Goal: Information Seeking & Learning: Check status

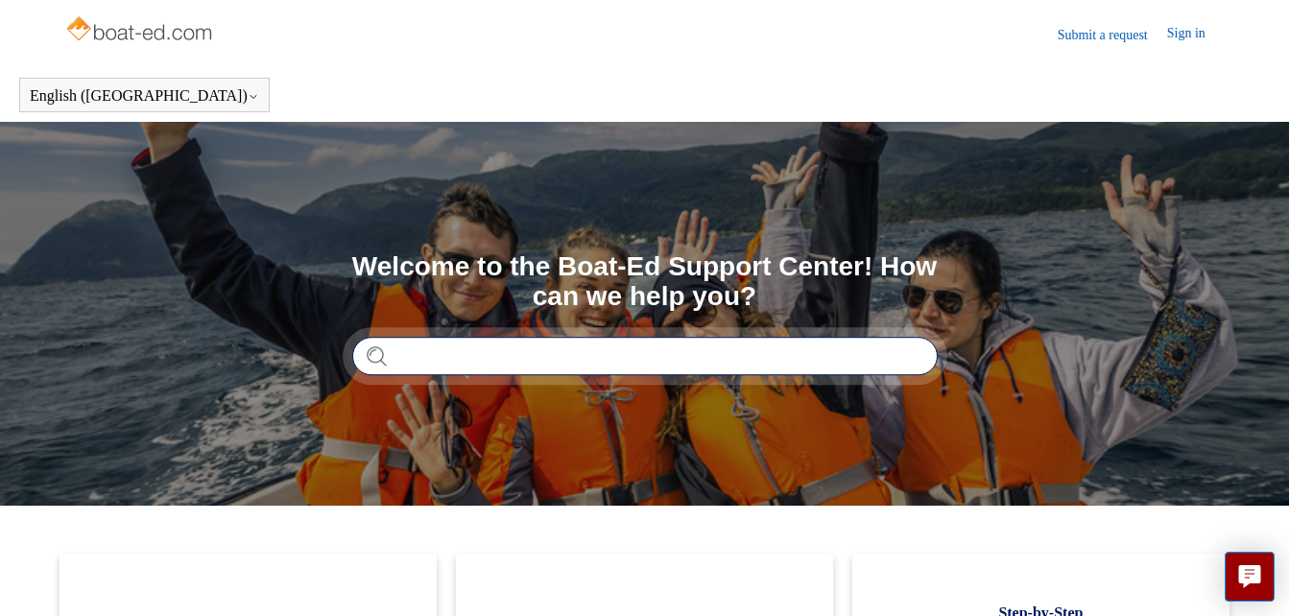
click at [631, 348] on input "Search" at bounding box center [645, 356] width 586 height 38
type input "**********"
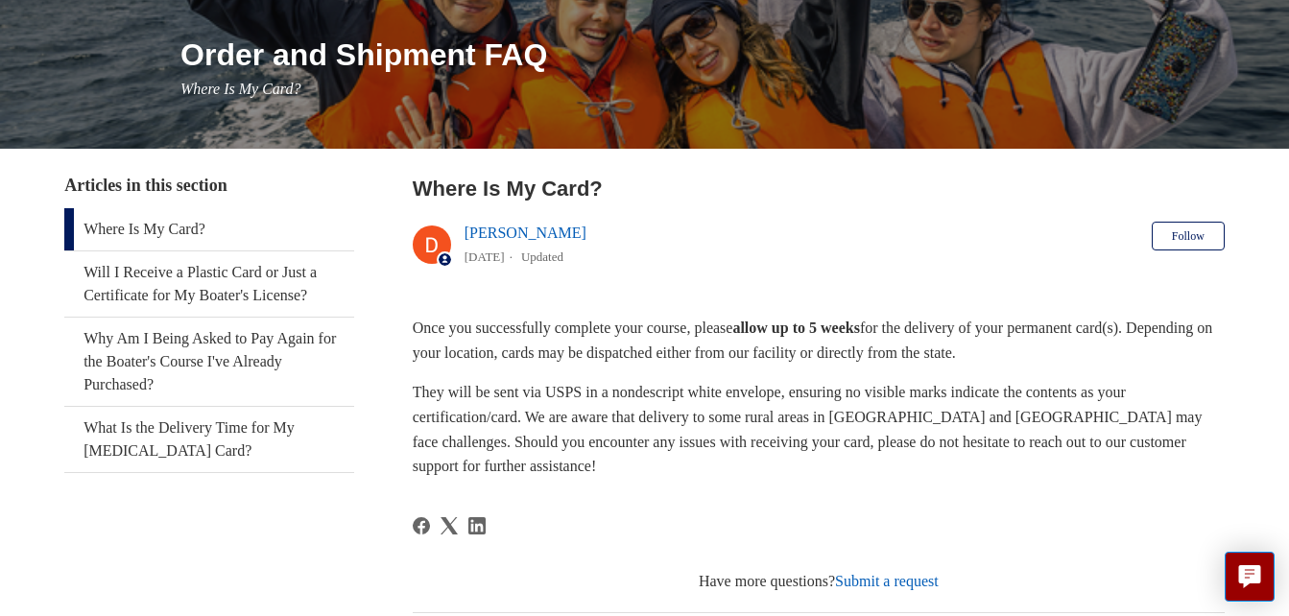
scroll to position [222, 0]
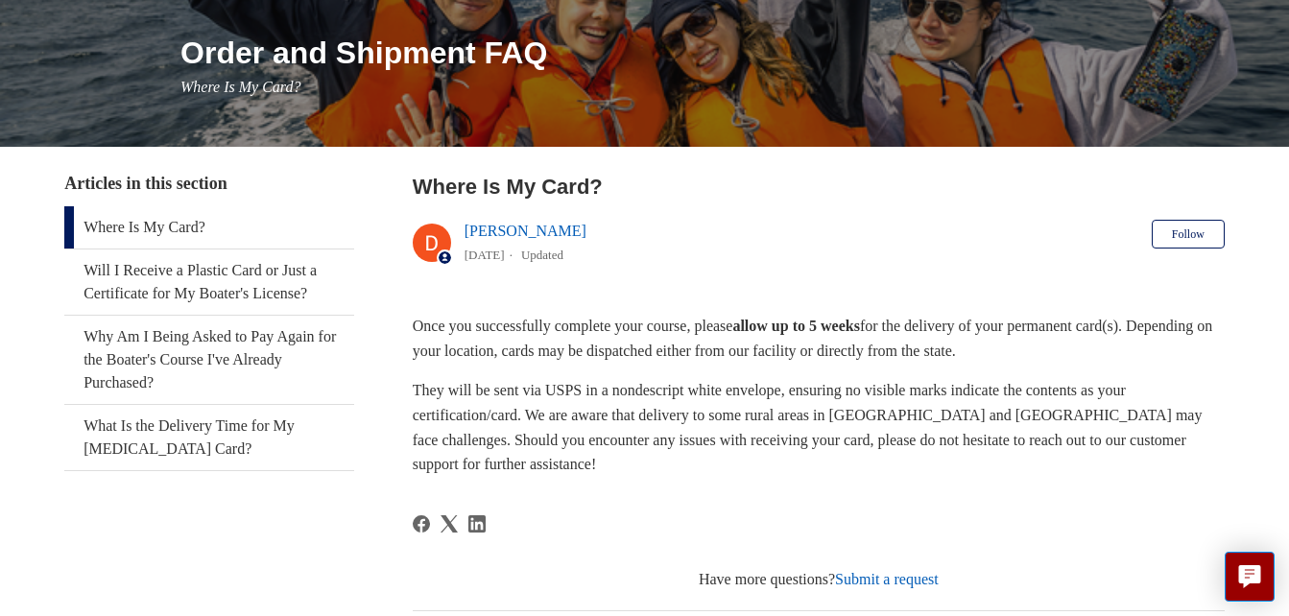
click at [837, 516] on div at bounding box center [819, 537] width 812 height 43
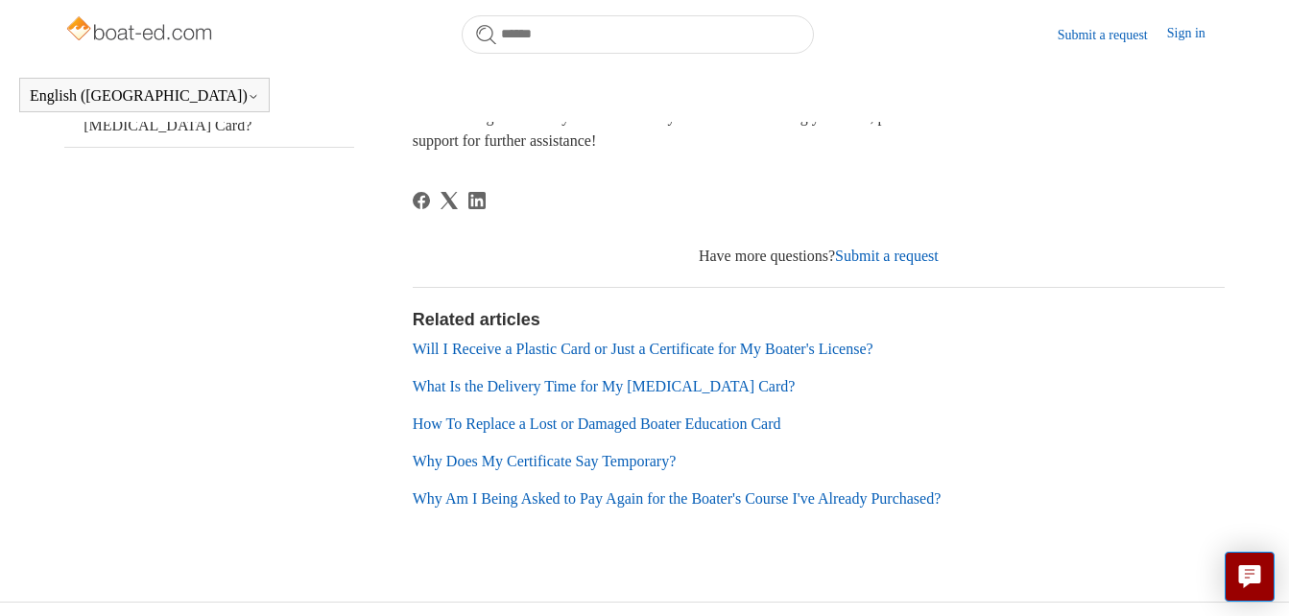
scroll to position [493, 0]
click at [597, 386] on link "What Is the Delivery Time for My [MEDICAL_DATA] Card?" at bounding box center [604, 384] width 383 height 16
click at [564, 419] on link "How To Replace a Lost or Damaged Boater Education Card" at bounding box center [597, 422] width 369 height 16
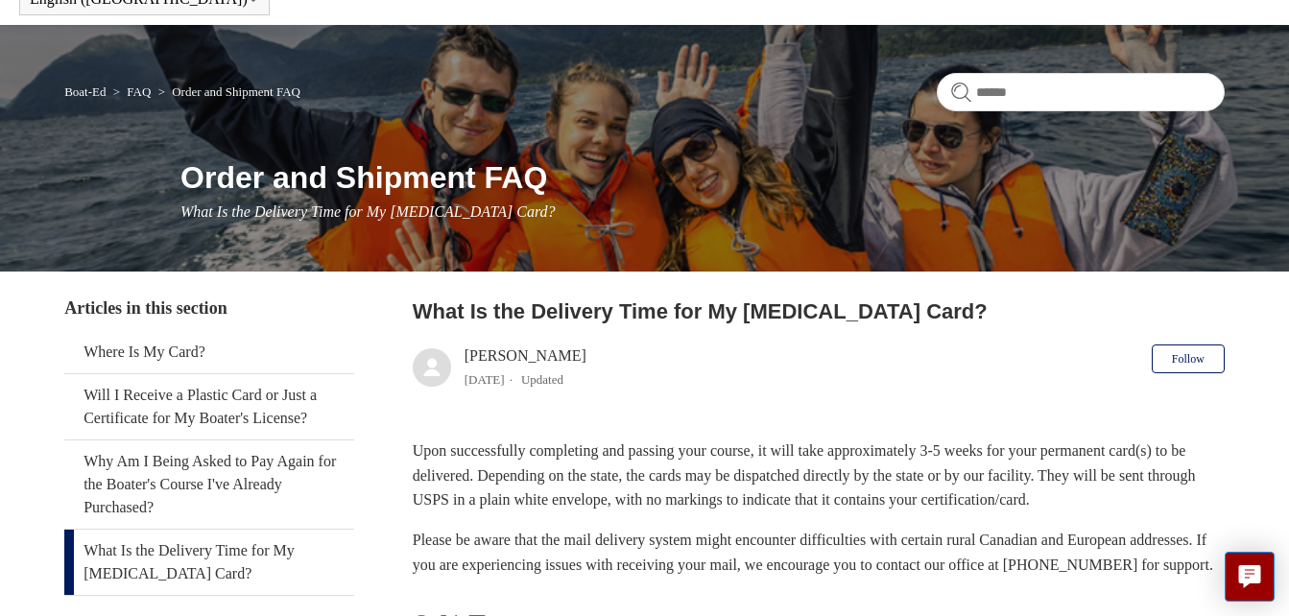
scroll to position [93, 0]
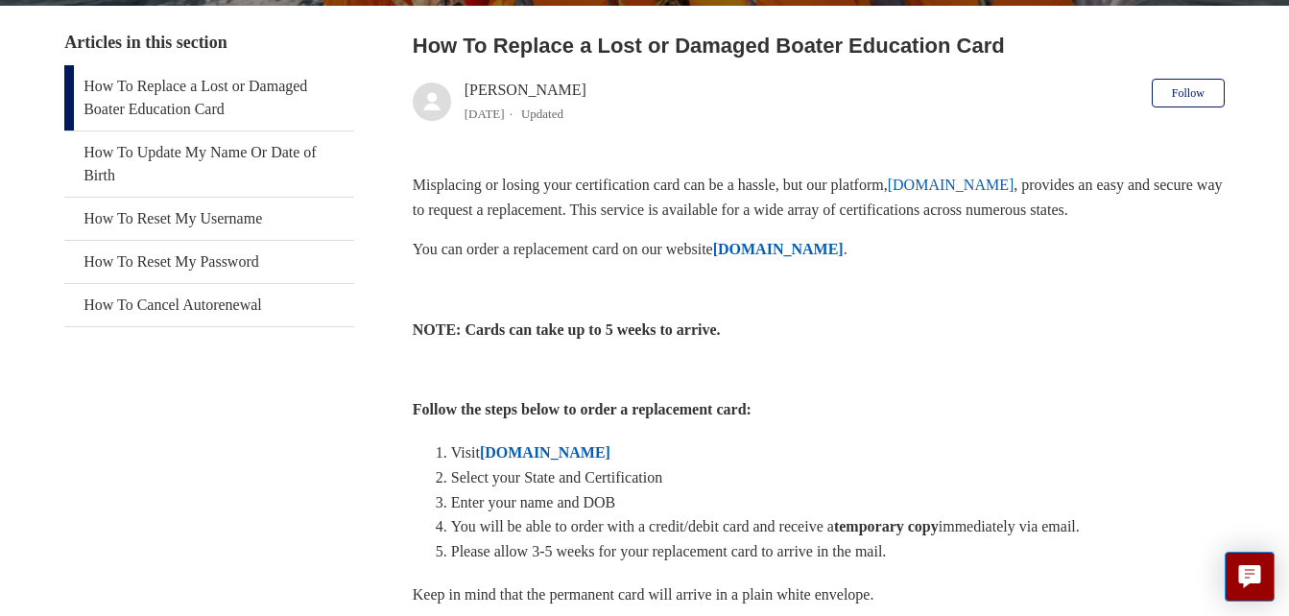
click at [562, 444] on strong "ILostMyCard.com" at bounding box center [545, 452] width 131 height 16
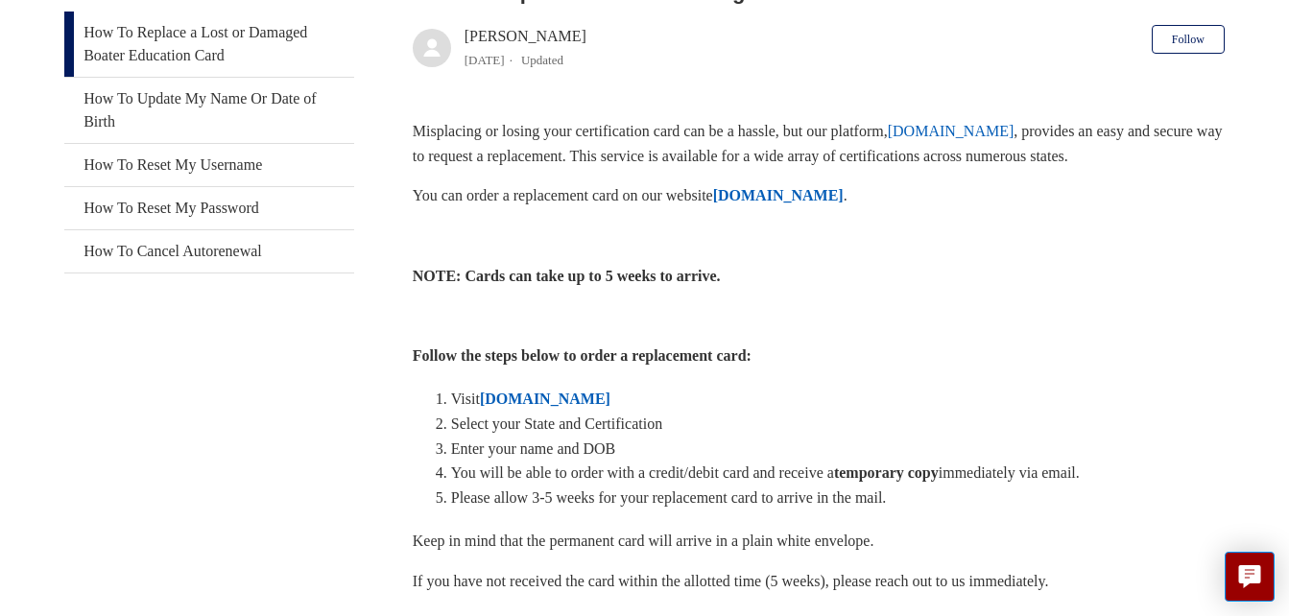
scroll to position [363, 0]
